Goal: Check status: Check status

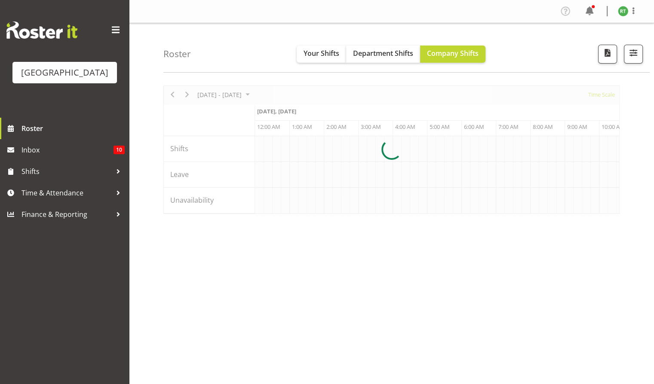
scroll to position [0, 3301]
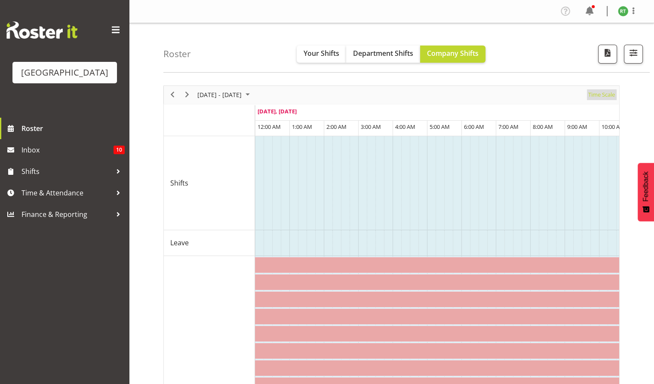
click at [604, 94] on span "Time Scale" at bounding box center [601, 94] width 28 height 11
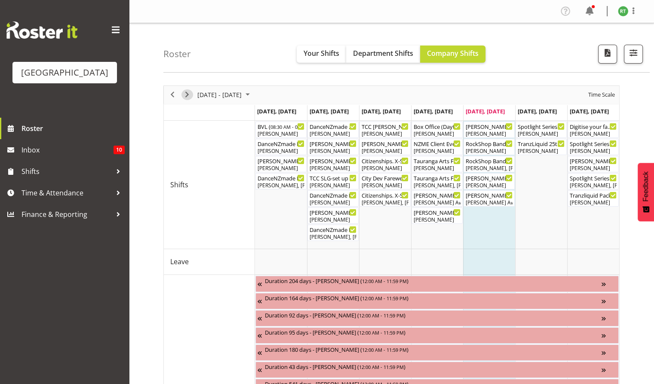
click at [187, 94] on span "Next" at bounding box center [187, 94] width 10 height 11
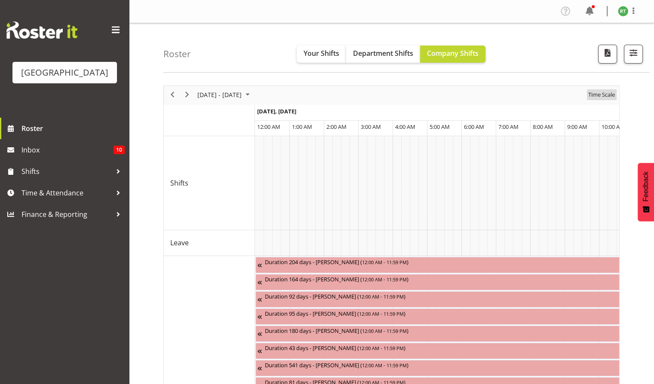
click at [607, 100] on div "Time Scale" at bounding box center [601, 95] width 33 height 18
click at [605, 95] on span "Time Scale" at bounding box center [601, 94] width 28 height 11
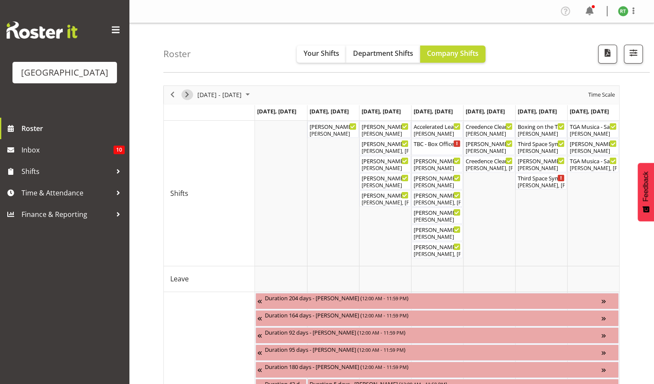
click at [188, 98] on span "Next" at bounding box center [187, 94] width 10 height 11
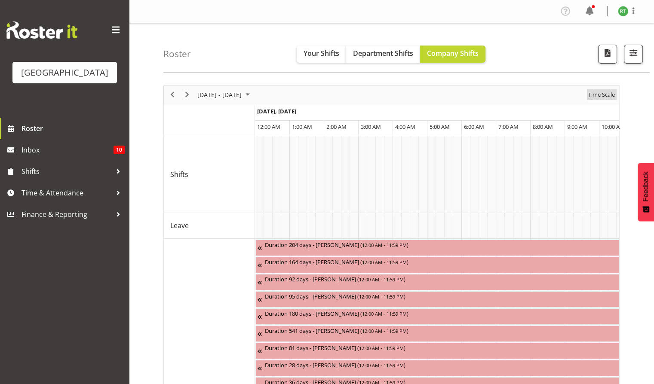
click at [603, 96] on span "Time Scale" at bounding box center [601, 94] width 28 height 11
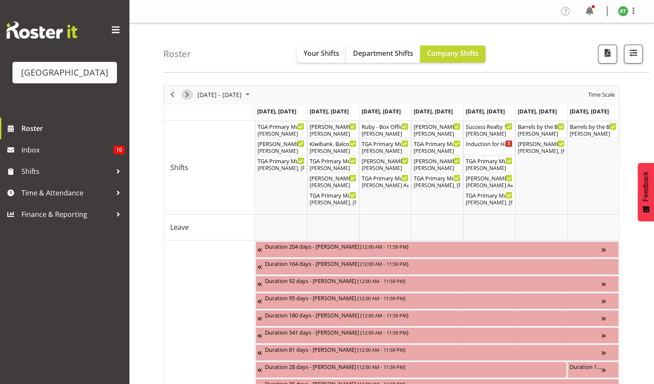
click at [187, 96] on span "Next" at bounding box center [187, 94] width 10 height 11
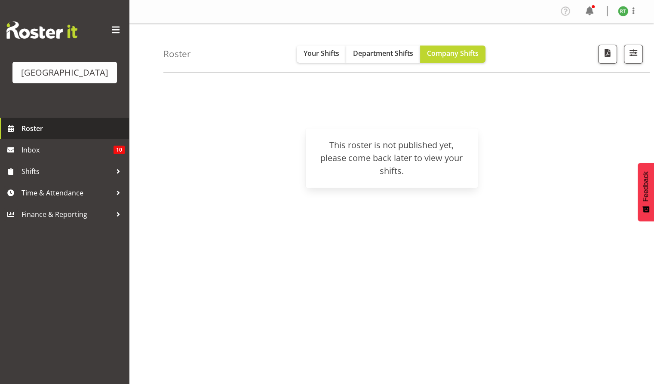
click at [15, 135] on span at bounding box center [10, 128] width 13 height 13
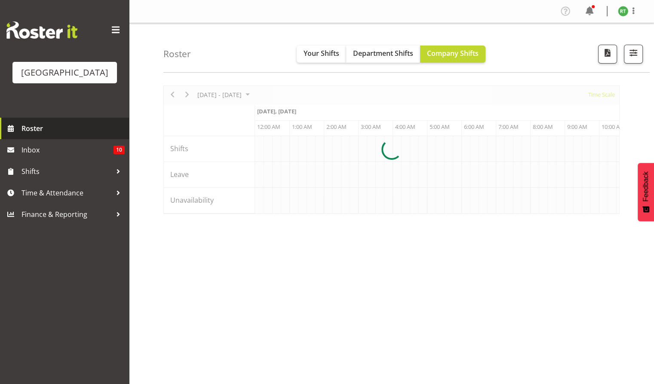
scroll to position [0, 3301]
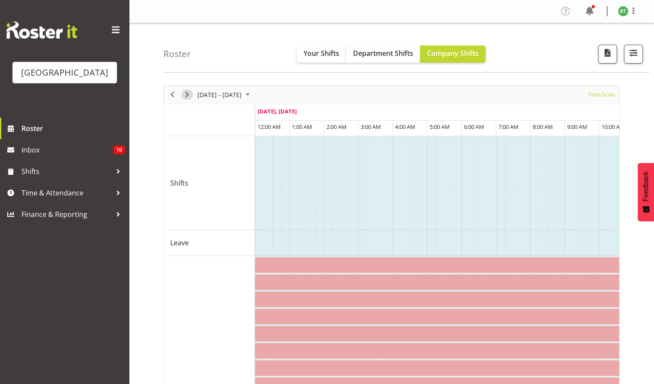
click at [186, 97] on span "Next" at bounding box center [187, 94] width 10 height 11
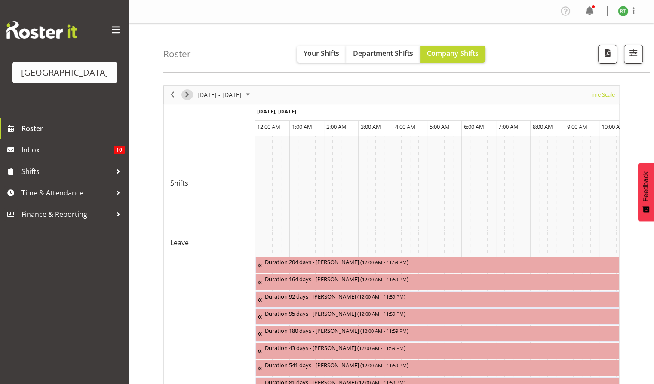
click at [186, 95] on span "Next" at bounding box center [187, 94] width 10 height 11
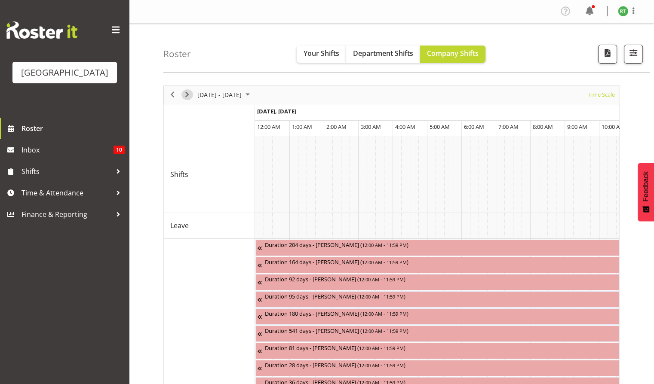
click at [186, 95] on span "Next" at bounding box center [187, 94] width 10 height 11
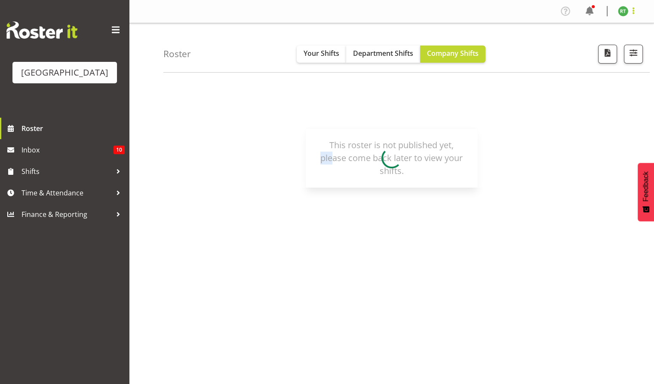
click at [634, 11] on span at bounding box center [633, 11] width 10 height 10
click at [586, 42] on link "Log Out" at bounding box center [597, 44] width 83 height 15
